Goal: Entertainment & Leisure: Consume media (video, audio)

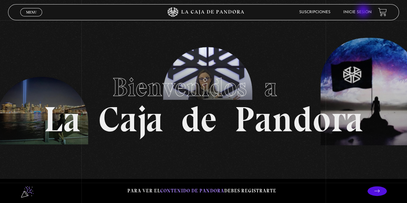
click at [364, 11] on link "Inicie sesión" at bounding box center [357, 12] width 28 height 4
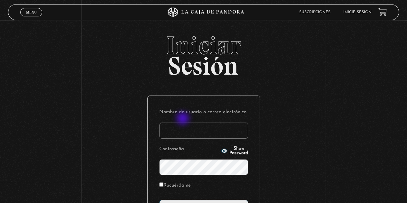
click at [183, 119] on p "Nombre de usuario o correo electrónico" at bounding box center [203, 122] width 89 height 31
click at [183, 130] on input "Nombre de usuario o correo electrónico" at bounding box center [203, 130] width 89 height 16
type input "[EMAIL_ADDRESS][DOMAIN_NAME]"
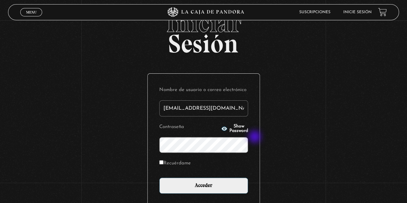
scroll to position [32, 0]
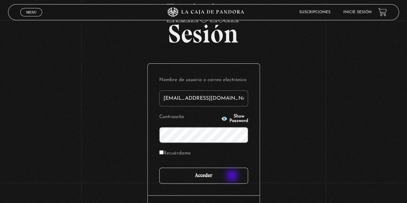
click at [232, 177] on input "Acceder" at bounding box center [203, 175] width 89 height 16
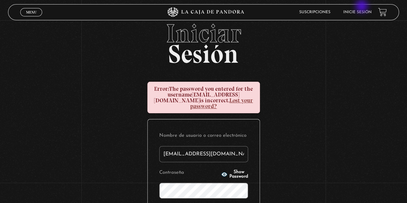
scroll to position [64, 0]
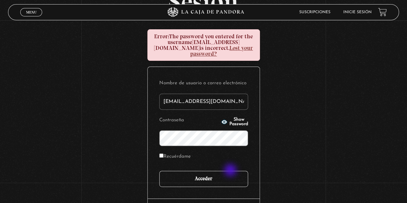
click at [231, 171] on input "Acceder" at bounding box center [203, 179] width 89 height 16
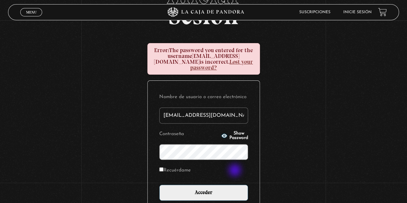
scroll to position [107, 0]
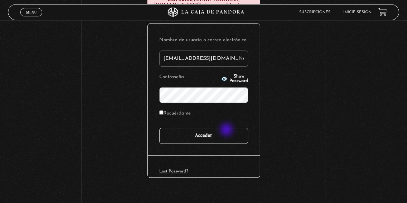
click at [227, 130] on input "Acceder" at bounding box center [203, 136] width 89 height 16
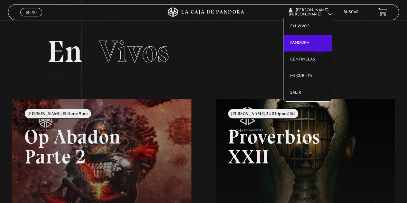
click at [320, 46] on link "Pandora" at bounding box center [307, 43] width 48 height 17
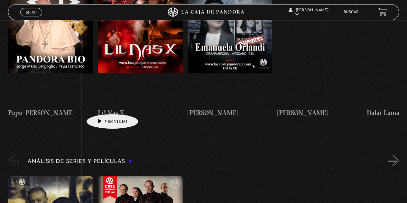
scroll to position [1157, 0]
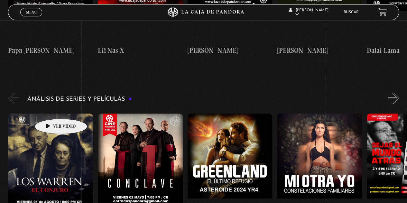
click at [51, 113] on figure at bounding box center [50, 171] width 85 height 116
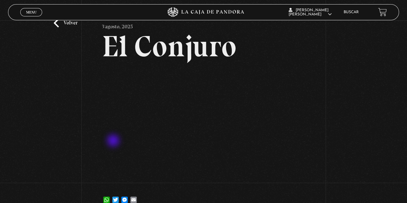
scroll to position [64, 0]
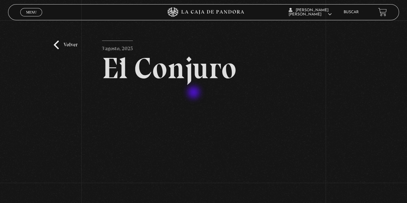
scroll to position [64, 0]
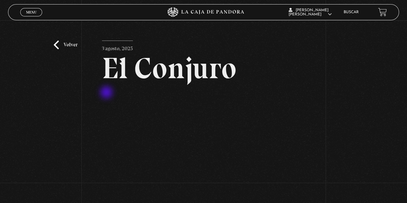
scroll to position [64, 0]
